Goal: Information Seeking & Learning: Find specific fact

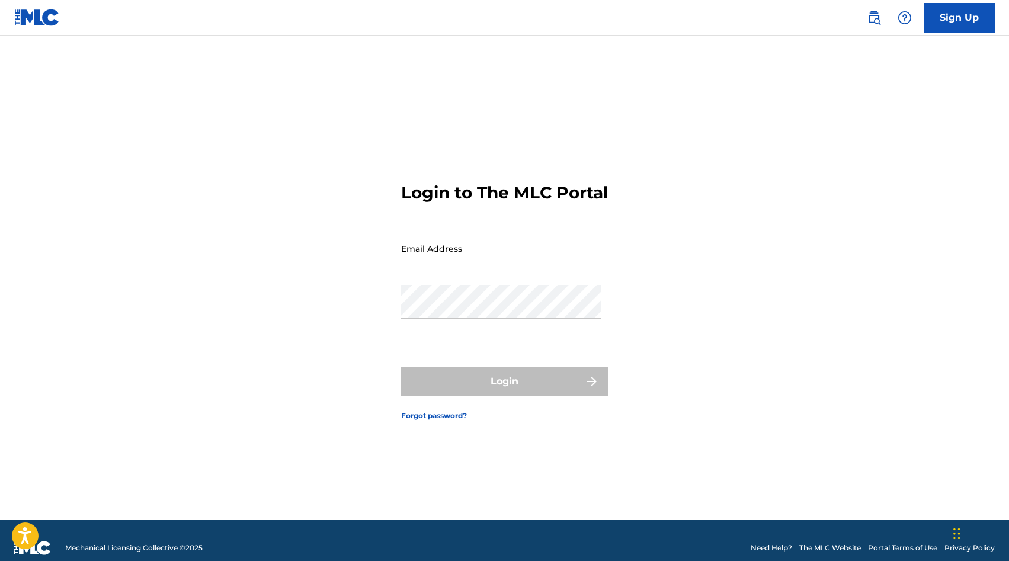
click at [882, 20] on link at bounding box center [874, 18] width 24 height 24
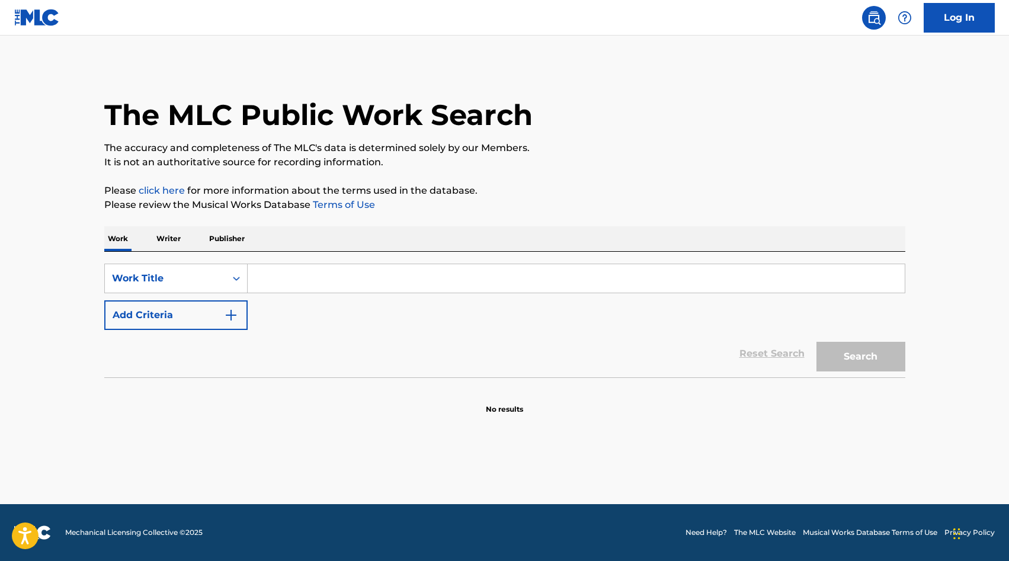
click at [255, 276] on input "Search Form" at bounding box center [576, 278] width 657 height 28
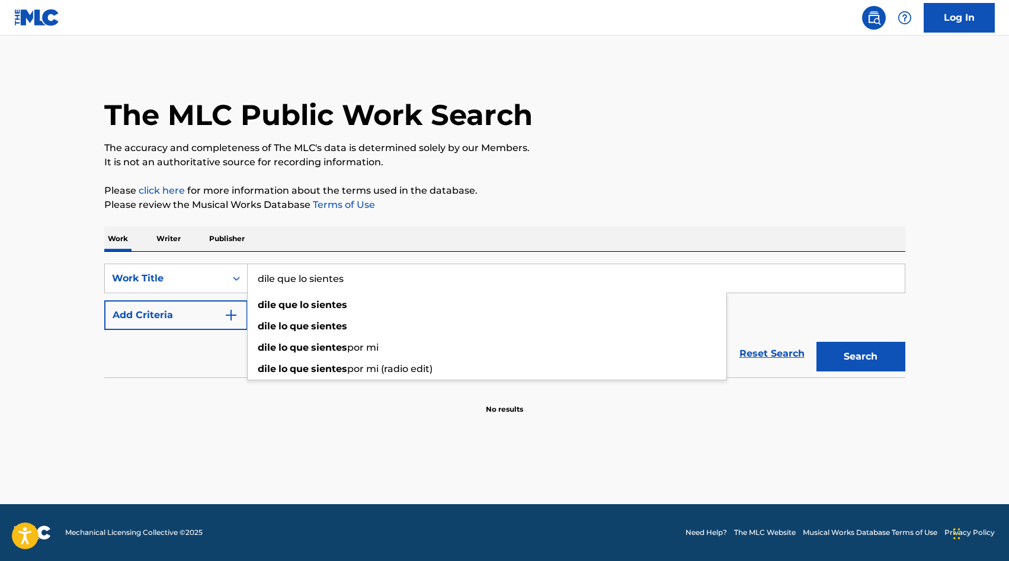
type input "dile que lo sientes"
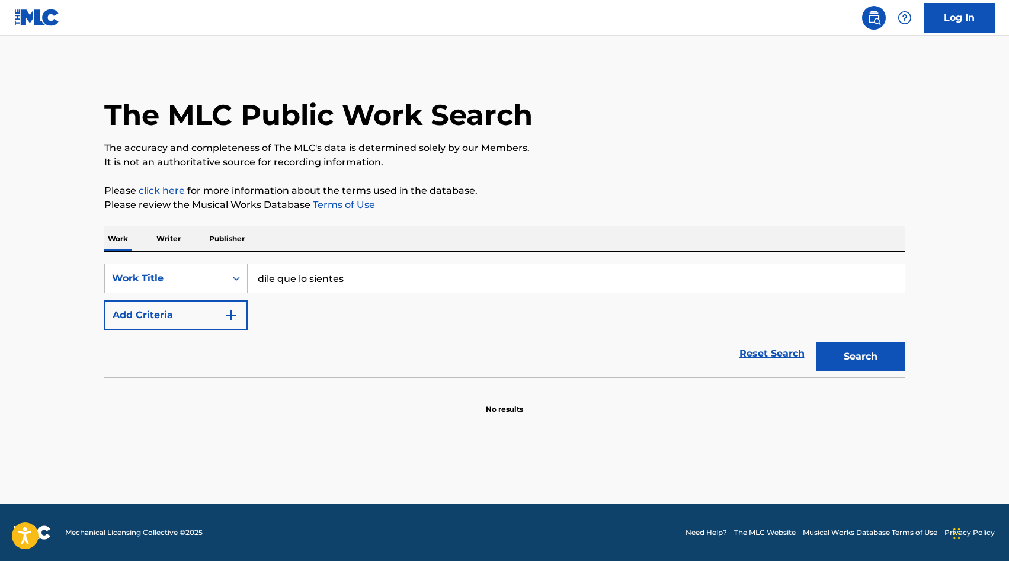
click at [201, 302] on button "Add Criteria" at bounding box center [175, 315] width 143 height 30
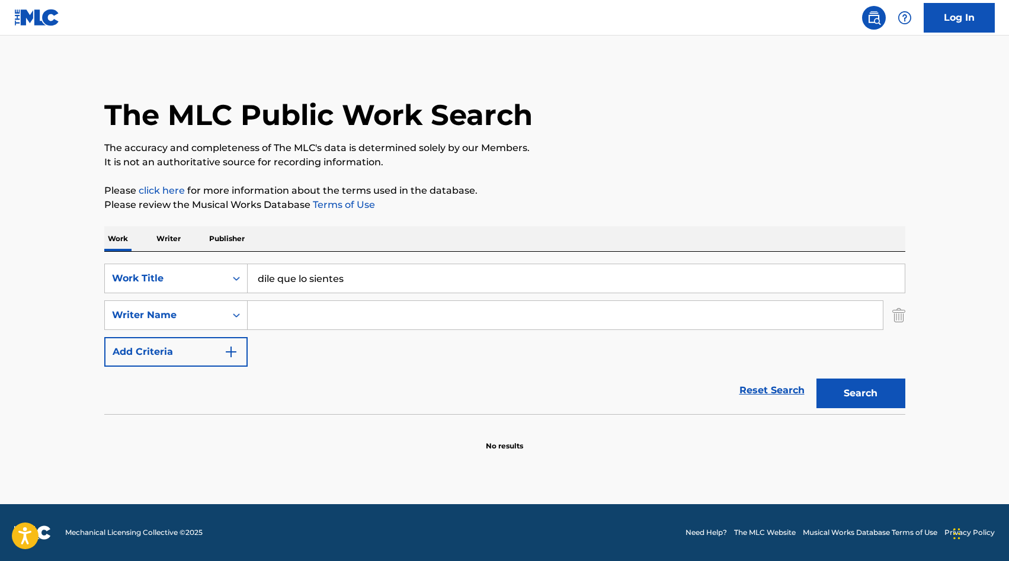
click at [281, 310] on input "Search Form" at bounding box center [565, 315] width 635 height 28
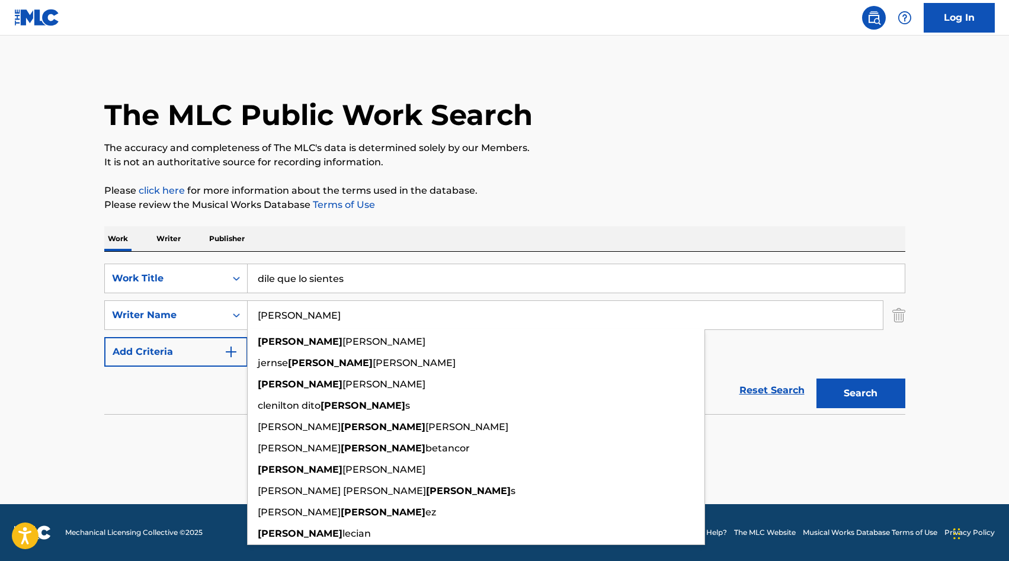
type input "[PERSON_NAME]"
click at [887, 393] on button "Search" at bounding box center [860, 394] width 89 height 30
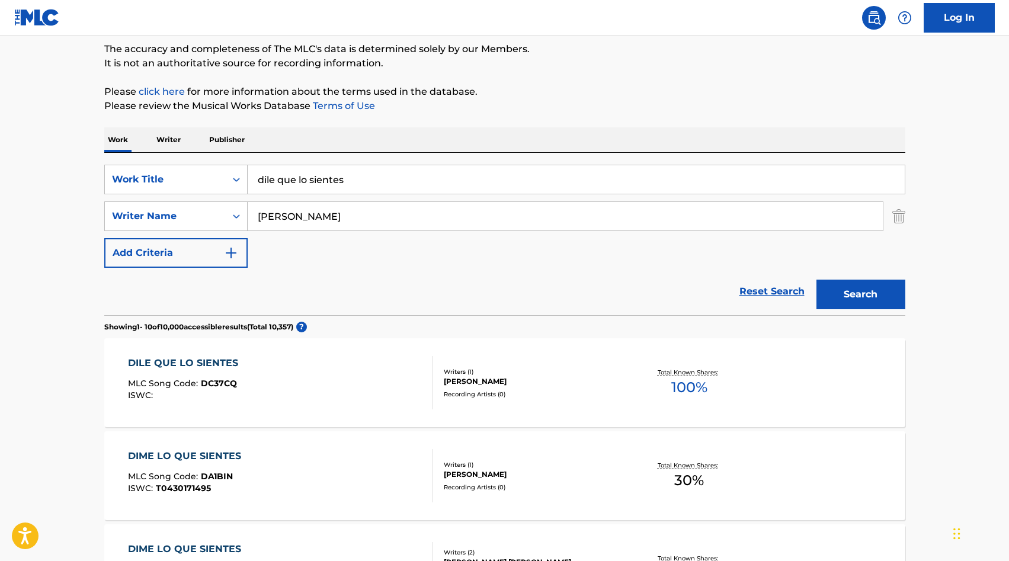
scroll to position [102, 0]
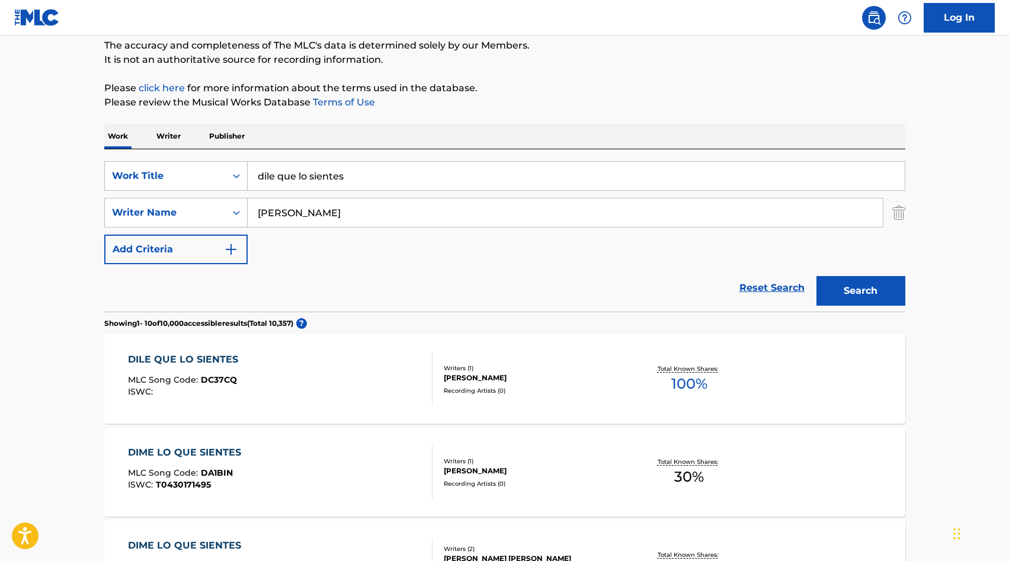
click at [502, 389] on div "Recording Artists ( 0 )" at bounding box center [533, 390] width 179 height 9
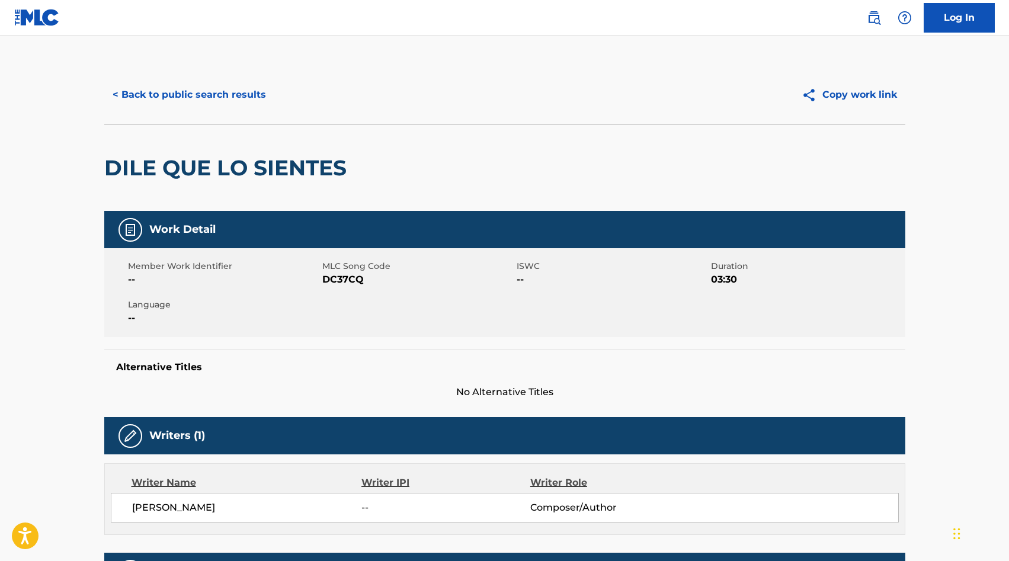
click at [160, 98] on button "< Back to public search results" at bounding box center [189, 95] width 170 height 30
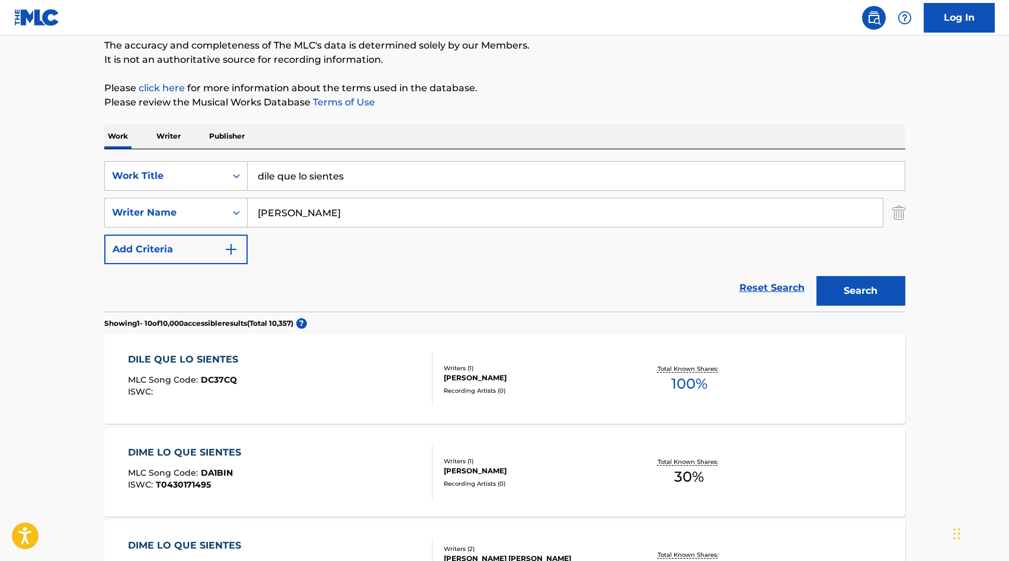
click at [323, 179] on input "dile que lo sientes" at bounding box center [576, 176] width 657 height 28
type input "EL AMORE NO TIENE EDAD"
click at [841, 287] on button "Search" at bounding box center [860, 291] width 89 height 30
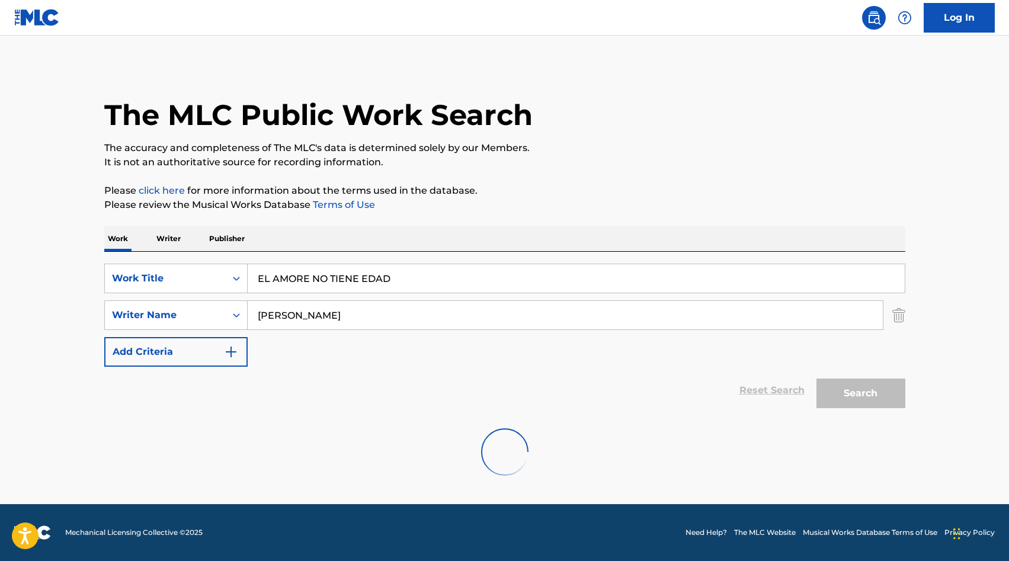
scroll to position [0, 0]
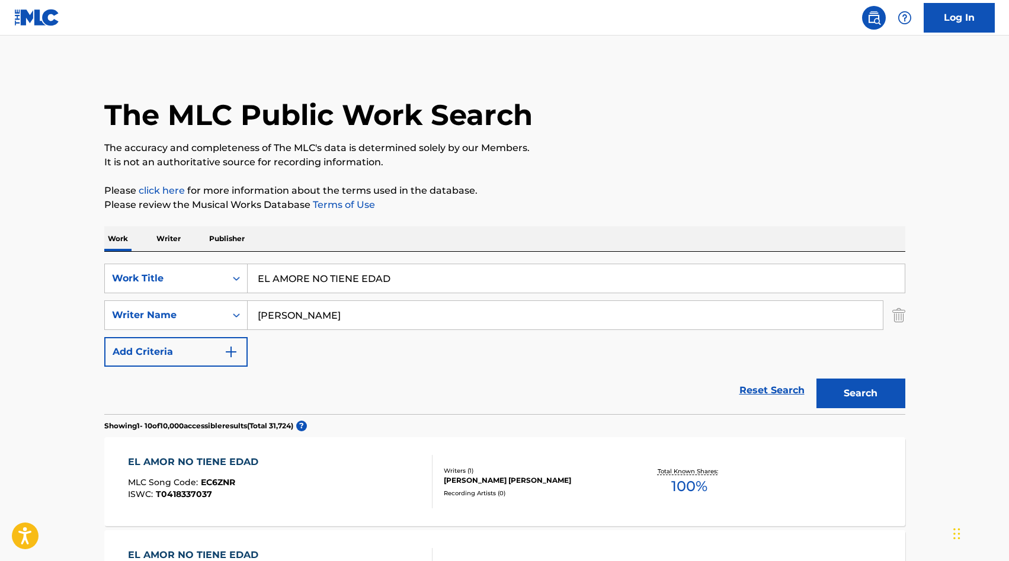
click at [331, 300] on div "SearchWithCriteria4e637351-ae66-485a-a542-0dfc61cfddbe Work Title EL AMORE NO T…" at bounding box center [504, 315] width 801 height 103
click at [334, 316] on input "[PERSON_NAME]" at bounding box center [565, 315] width 635 height 28
click at [861, 400] on button "Search" at bounding box center [860, 394] width 89 height 30
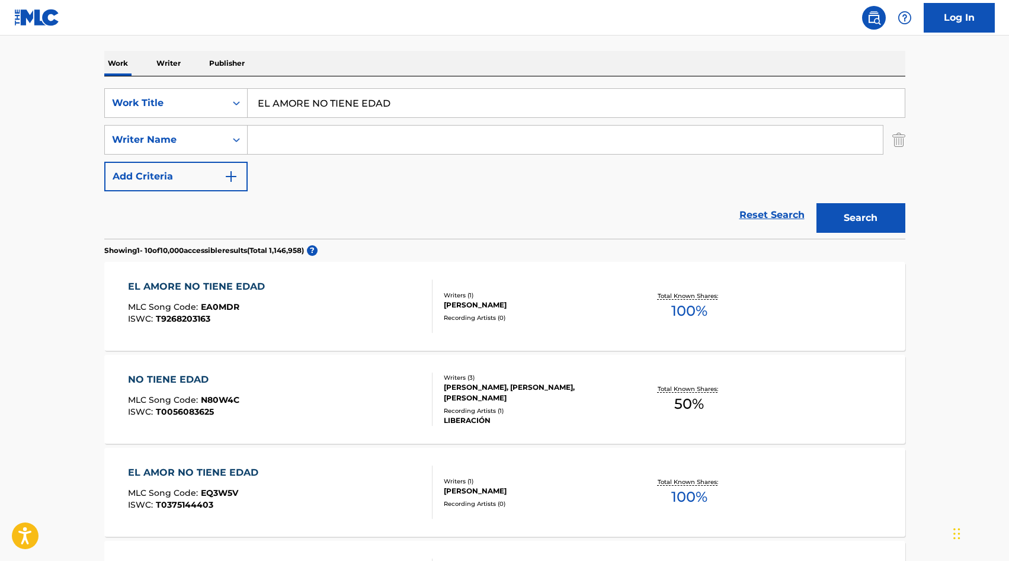
scroll to position [176, 0]
click at [309, 105] on input "EL AMORE NO TIENE EDAD" at bounding box center [576, 102] width 657 height 28
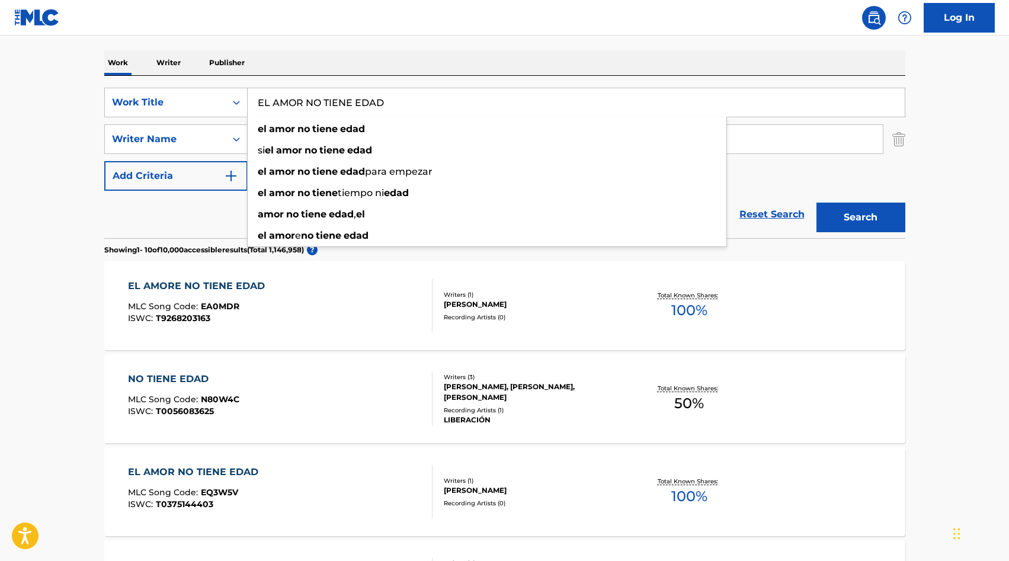
type input "EL AMOR NO TIENE EDAD"
click at [9, 158] on main "The MLC Public Work Search The accuracy and completeness of The MLC's data is d…" at bounding box center [504, 557] width 1009 height 1394
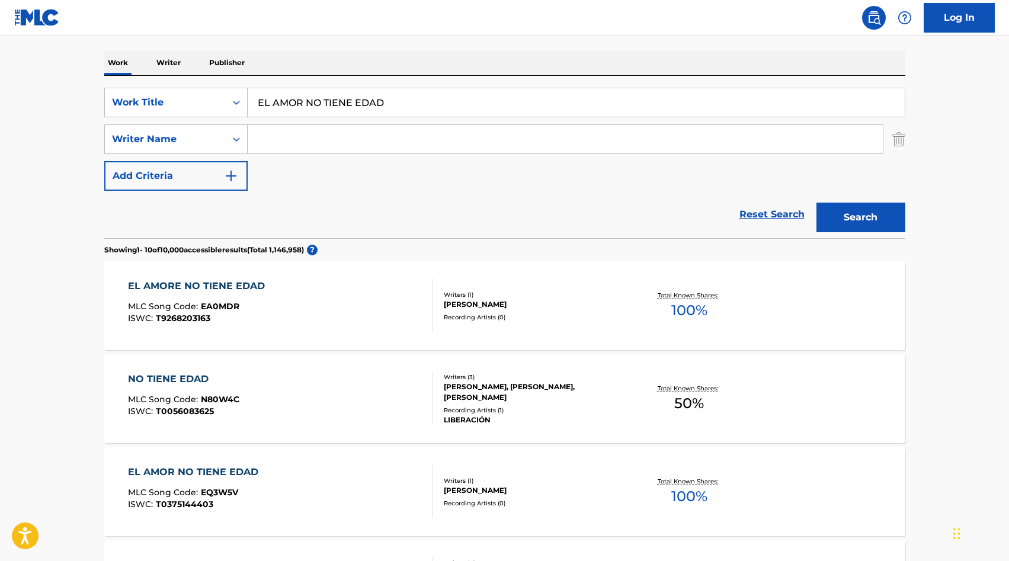
click at [307, 134] on input "Search Form" at bounding box center [565, 139] width 635 height 28
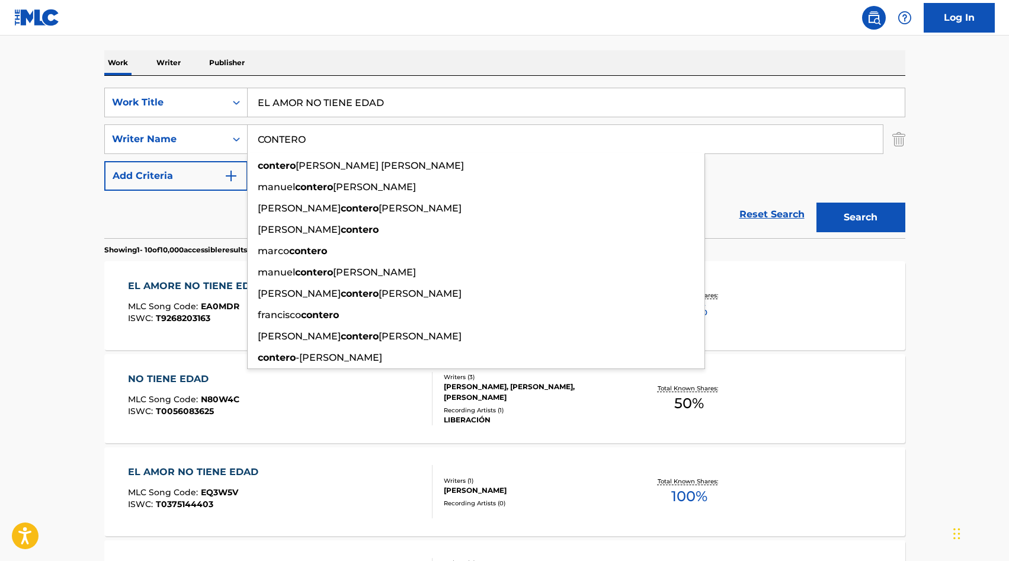
type input "CONTERO"
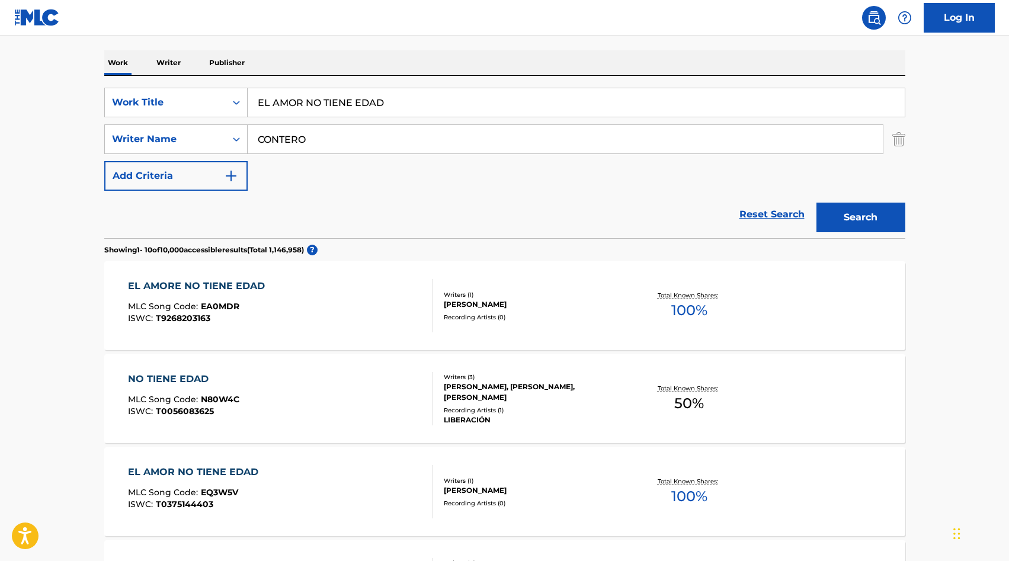
click at [862, 220] on button "Search" at bounding box center [860, 218] width 89 height 30
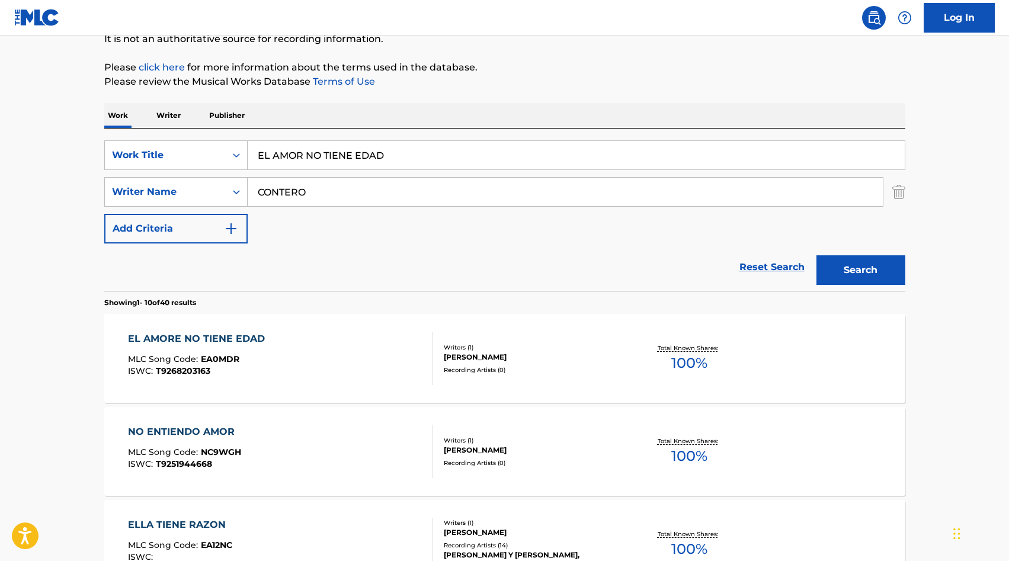
scroll to position [124, 0]
